Goal: Task Accomplishment & Management: Complete application form

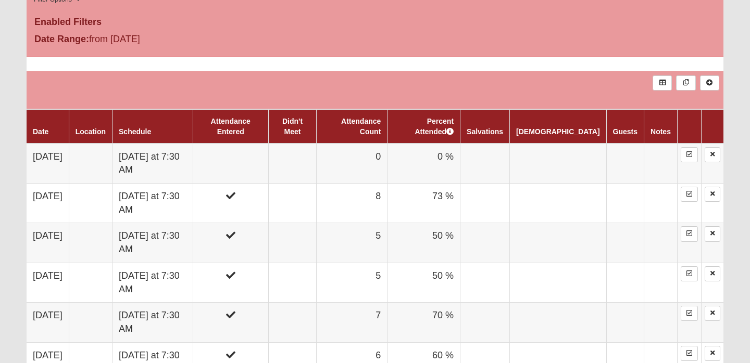
scroll to position [575, 0]
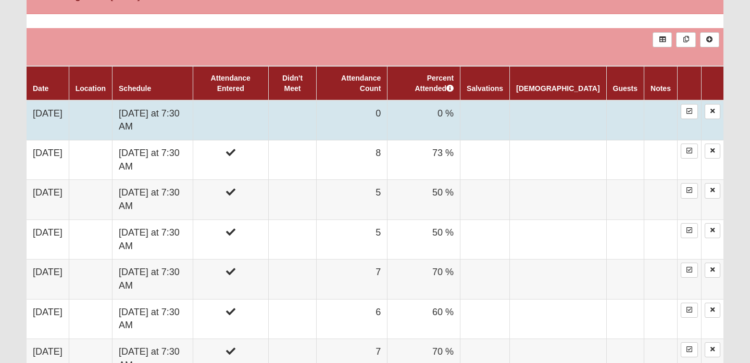
click at [260, 118] on td at bounding box center [230, 120] width 75 height 40
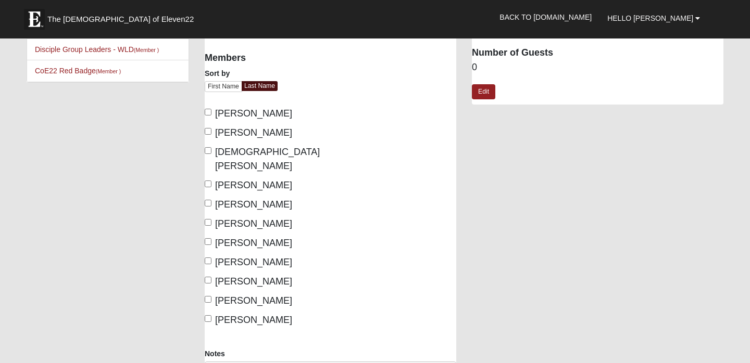
scroll to position [68, 0]
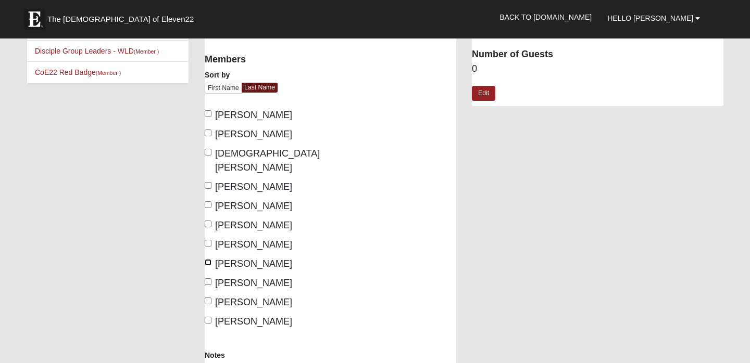
click at [208, 259] on input "[PERSON_NAME]" at bounding box center [208, 262] width 7 height 7
checkbox input "true"
click at [208, 221] on input "[PERSON_NAME]" at bounding box center [208, 224] width 7 height 7
checkbox input "true"
click at [206, 115] on input "[PERSON_NAME]" at bounding box center [208, 113] width 7 height 7
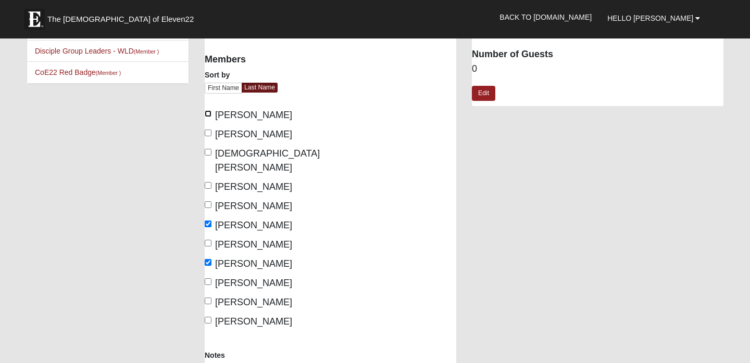
checkbox input "true"
click at [209, 130] on input "[PERSON_NAME]" at bounding box center [208, 133] width 7 height 7
checkbox input "true"
click at [209, 298] on input "[PERSON_NAME]" at bounding box center [208, 301] width 7 height 7
checkbox input "true"
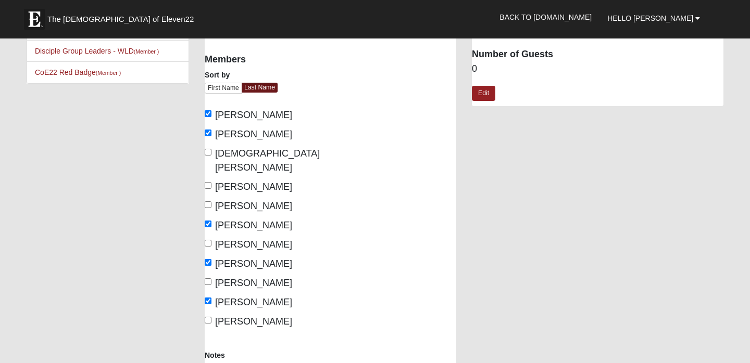
click at [207, 156] on label "[DEMOGRAPHIC_DATA][PERSON_NAME]" at bounding box center [264, 161] width 118 height 28
click at [207, 156] on input "[DEMOGRAPHIC_DATA][PERSON_NAME]" at bounding box center [208, 152] width 7 height 7
checkbox input "true"
click at [206, 136] on label "[PERSON_NAME]" at bounding box center [248, 135] width 87 height 14
click at [206, 136] on input "[PERSON_NAME]" at bounding box center [208, 133] width 7 height 7
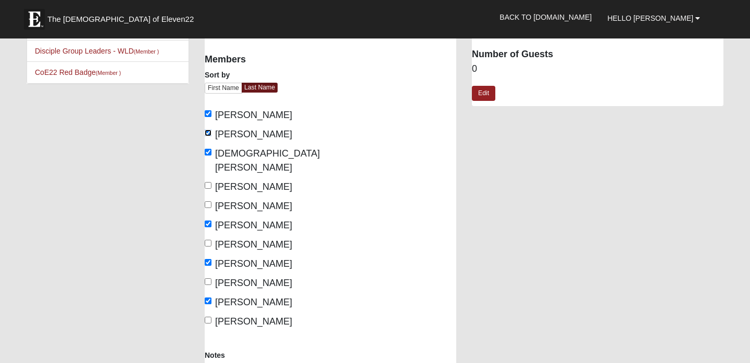
checkbox input "false"
click at [208, 240] on input "[PERSON_NAME]" at bounding box center [208, 243] width 7 height 7
checkbox input "true"
click at [206, 279] on input "[PERSON_NAME]" at bounding box center [208, 282] width 7 height 7
checkbox input "true"
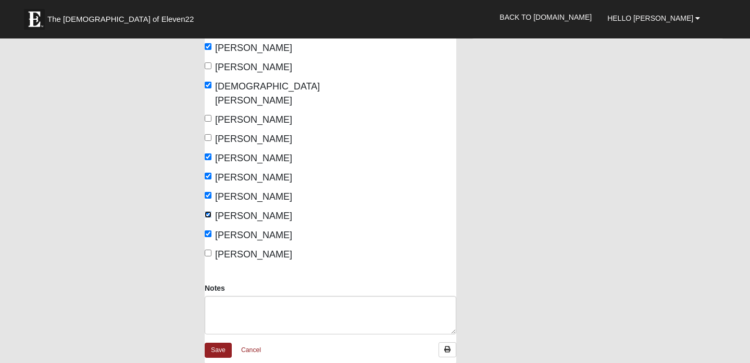
scroll to position [134, 0]
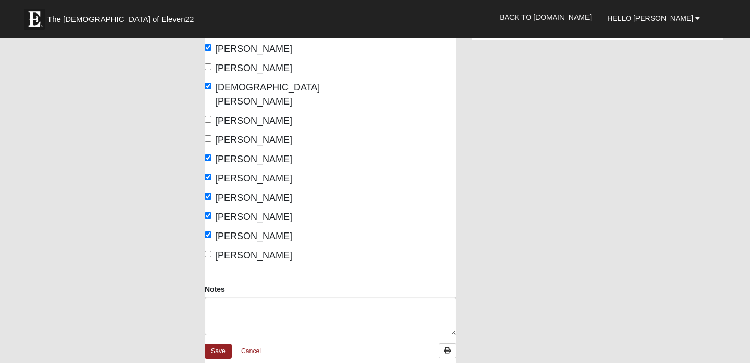
click at [242, 135] on span "[PERSON_NAME]" at bounding box center [253, 140] width 77 height 10
click at [211, 135] on input "[PERSON_NAME]" at bounding box center [208, 138] width 7 height 7
checkbox input "true"
click at [223, 344] on link "Save" at bounding box center [218, 351] width 27 height 15
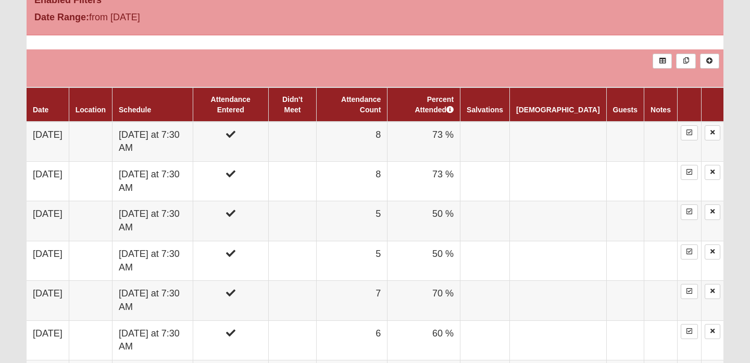
scroll to position [556, 0]
